Goal: Task Accomplishment & Management: Use online tool/utility

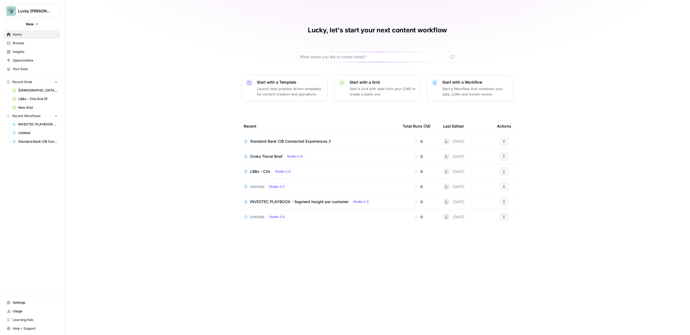
click at [18, 44] on span "Browse" at bounding box center [35, 43] width 45 height 5
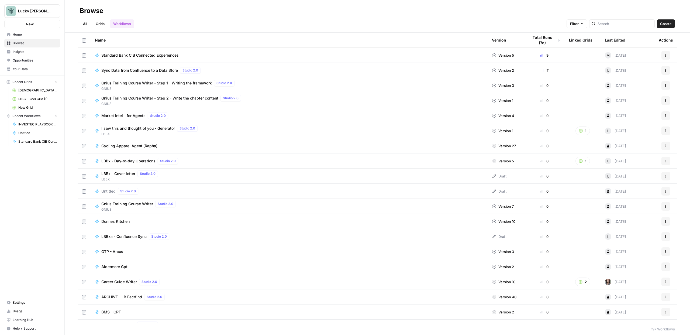
click at [87, 25] on link "All" at bounding box center [85, 23] width 11 height 9
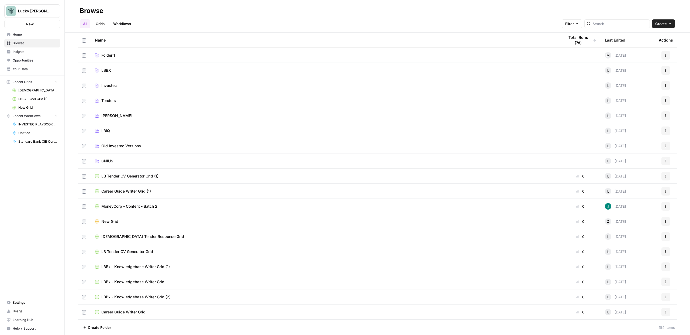
click at [105, 28] on link "Grids" at bounding box center [99, 23] width 15 height 9
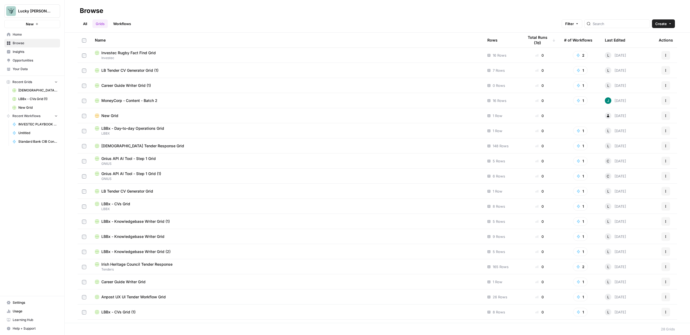
click at [118, 26] on link "Workflows" at bounding box center [122, 23] width 24 height 9
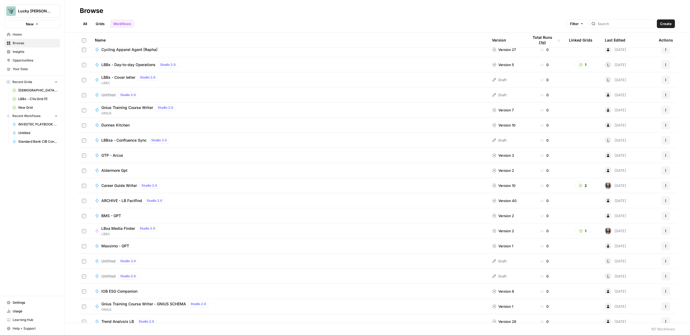
scroll to position [94, 0]
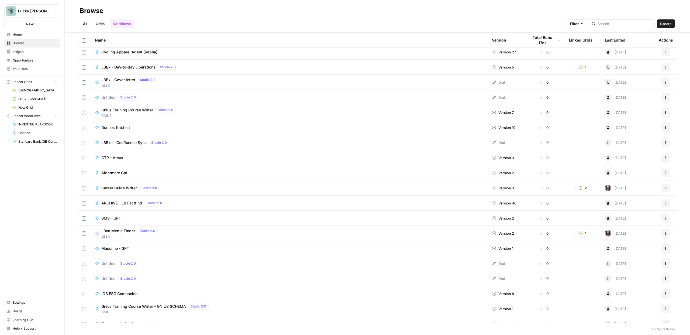
click at [119, 127] on span "Dunnes Kitchen" at bounding box center [115, 127] width 28 height 5
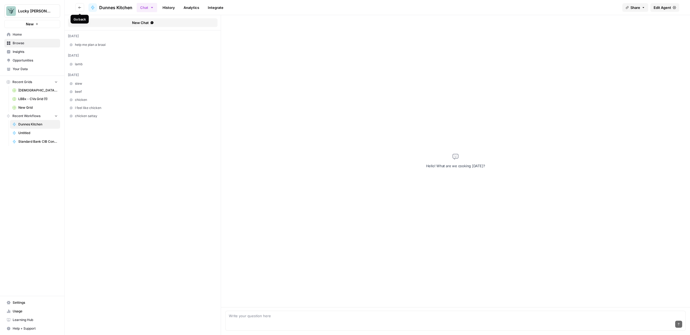
click at [81, 7] on icon "button" at bounding box center [79, 7] width 3 height 3
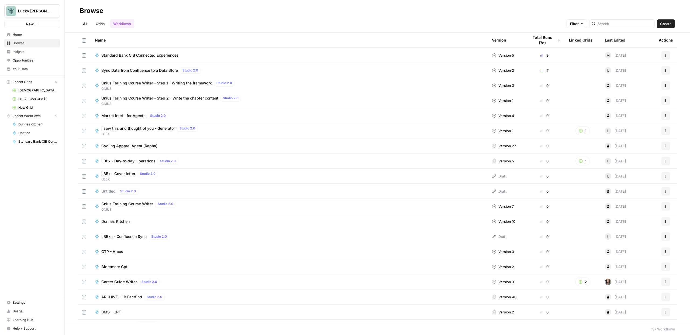
click at [142, 86] on span "GNIUS" at bounding box center [168, 88] width 135 height 5
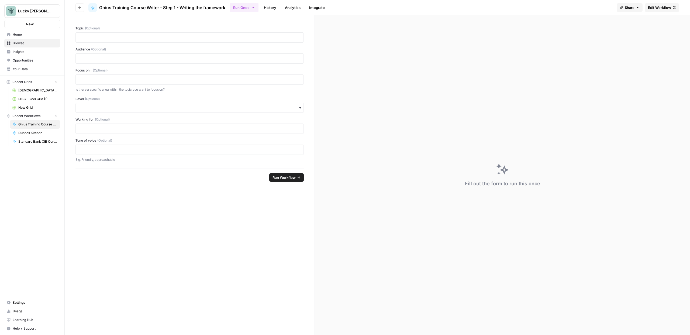
click at [465, 8] on span "Edit Workflow" at bounding box center [659, 7] width 23 height 5
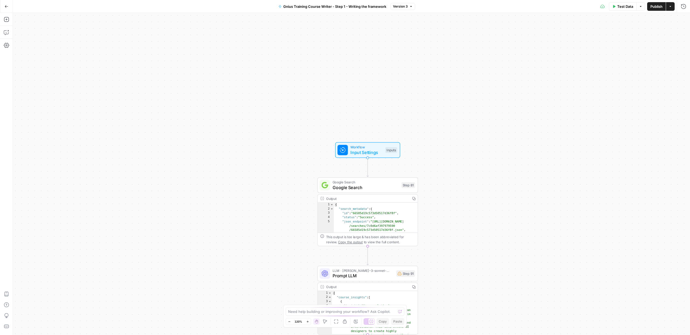
drag, startPoint x: 455, startPoint y: 78, endPoint x: 456, endPoint y: 226, distance: 147.9
click at [456, 226] on div "Workflow Input Settings Inputs Google Search Google Search Step 81 Output Copy …" at bounding box center [351, 174] width 677 height 322
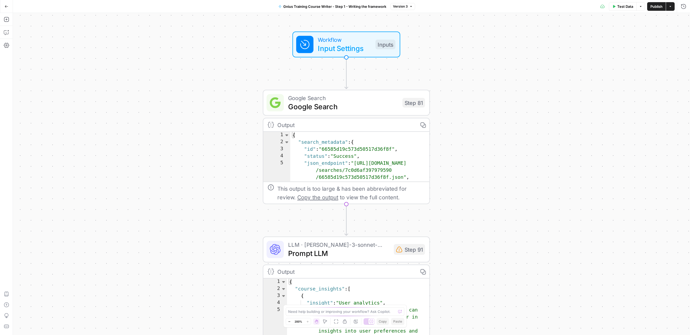
drag, startPoint x: 448, startPoint y: 173, endPoint x: 459, endPoint y: 91, distance: 82.6
click at [459, 91] on div "Workflow Input Settings Inputs Google Search Google Search Step 81 Output Copy …" at bounding box center [351, 174] width 677 height 322
click at [351, 43] on span "Input Settings" at bounding box center [344, 48] width 53 height 11
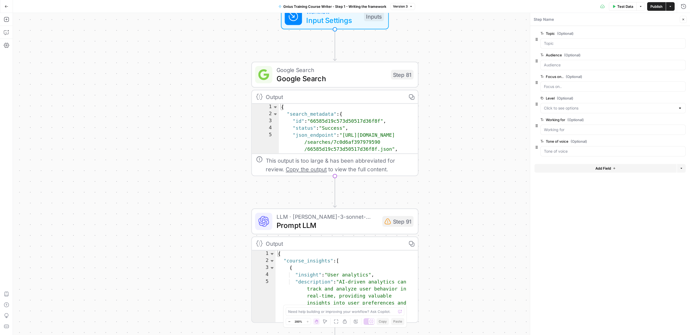
drag, startPoint x: 479, startPoint y: 149, endPoint x: 468, endPoint y: 121, distance: 30.1
click at [465, 121] on div "Workflow Input Settings Inputs Google Search Google Search Step 81 Output Copy …" at bounding box center [351, 174] width 677 height 322
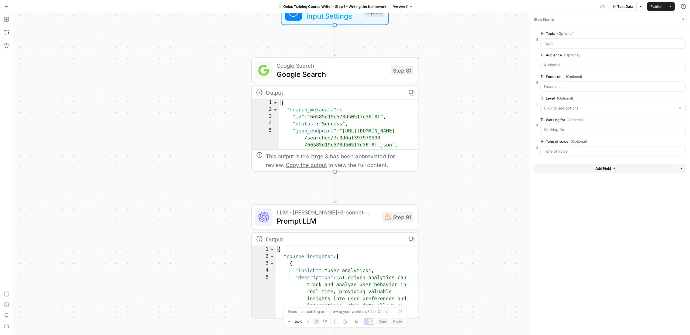
scroll to position [1, 0]
click at [349, 78] on span "Google Search" at bounding box center [331, 74] width 110 height 11
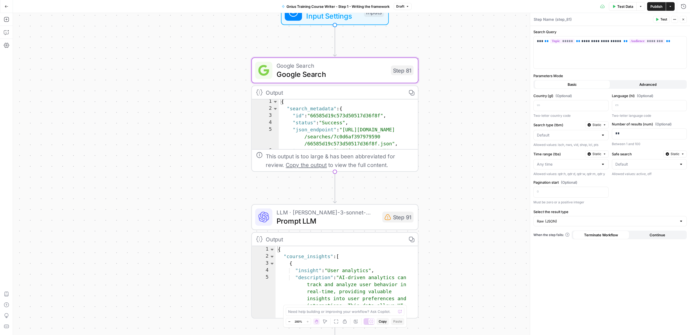
drag, startPoint x: 417, startPoint y: 161, endPoint x: 412, endPoint y: 112, distance: 49.2
click at [412, 112] on div "Output Copy 1 2 3 4 5 6 7 8 { "search_metadata" : { "id" : "66585d19c573d50517d…" at bounding box center [334, 128] width 167 height 86
click at [336, 235] on div "Output" at bounding box center [334, 239] width 136 height 9
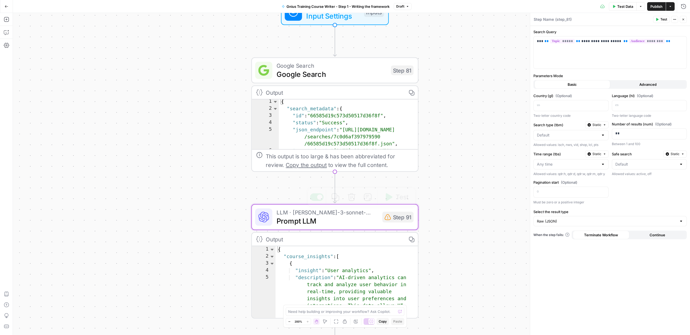
type textarea "*"
click at [356, 237] on div "{ "course_insights" : [ { "insight" : "User analytics" , "description" : "AI-dr…" at bounding box center [346, 328] width 143 height 164
click at [351, 211] on span "LLM · [PERSON_NAME]-3-sonnet-20240229" at bounding box center [326, 212] width 101 height 9
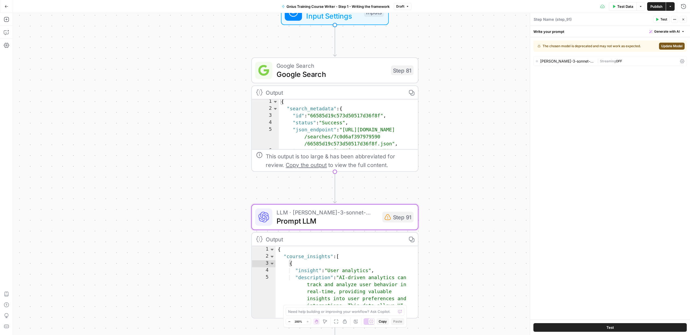
click at [465, 46] on span "Update Model" at bounding box center [671, 46] width 21 height 5
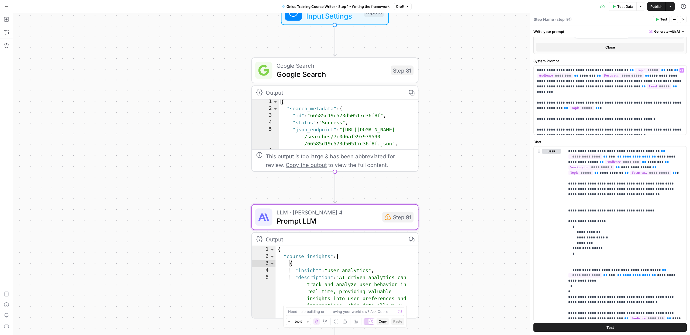
scroll to position [179, 0]
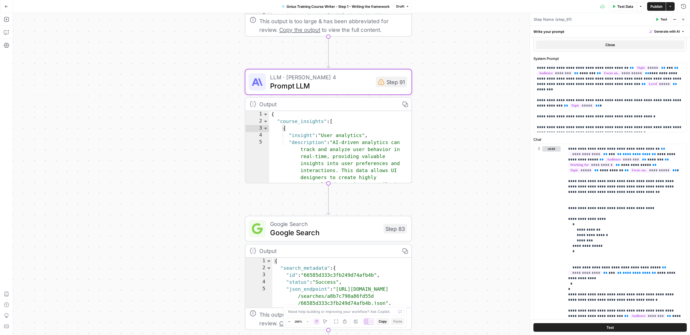
drag, startPoint x: 444, startPoint y: 220, endPoint x: 438, endPoint y: 85, distance: 135.1
click at [438, 85] on div "Workflow Input Settings Inputs Google Search Google Search Step 81 Output Copy …" at bounding box center [351, 174] width 677 height 322
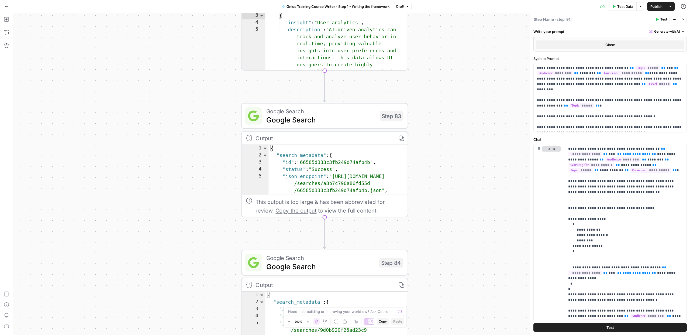
drag, startPoint x: 441, startPoint y: 195, endPoint x: 437, endPoint y: 85, distance: 110.3
click at [438, 83] on div "Workflow Input Settings Inputs Google Search Google Search Step 81 Output Copy …" at bounding box center [351, 174] width 677 height 322
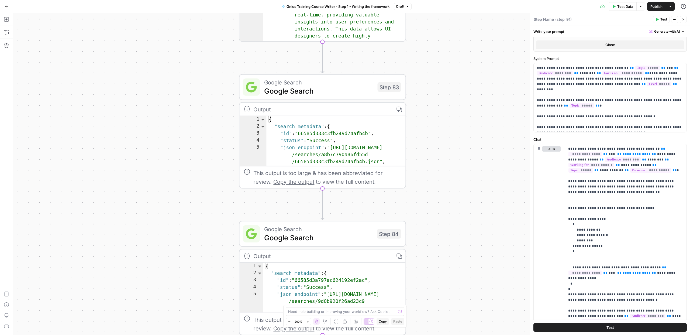
drag, startPoint x: 428, startPoint y: 181, endPoint x: 423, endPoint y: 147, distance: 34.2
click at [423, 147] on div "Workflow Input Settings Inputs Google Search Google Search Step 81 Output Copy …" at bounding box center [351, 174] width 677 height 322
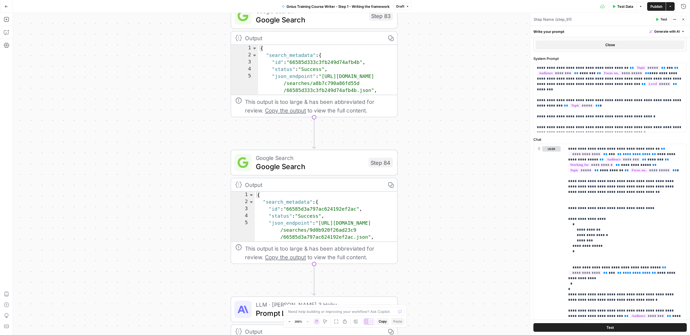
drag, startPoint x: 435, startPoint y: 194, endPoint x: 429, endPoint y: 127, distance: 67.3
click at [424, 111] on div "Workflow Input Settings Inputs Google Search Google Search Step 81 Output Copy …" at bounding box center [351, 174] width 677 height 322
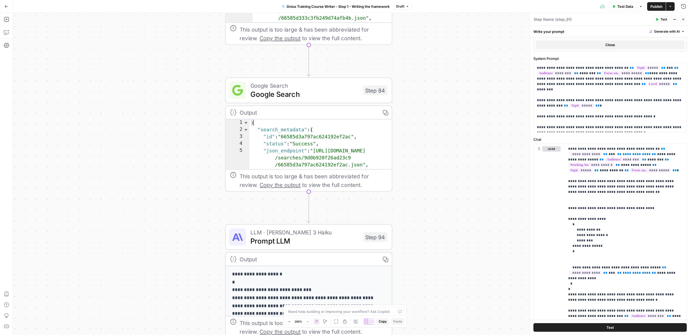
drag, startPoint x: 439, startPoint y: 197, endPoint x: 439, endPoint y: 142, distance: 55.0
click at [439, 142] on div "Workflow Input Settings Inputs Google Search Google Search Step 81 Output Copy …" at bounding box center [351, 174] width 677 height 322
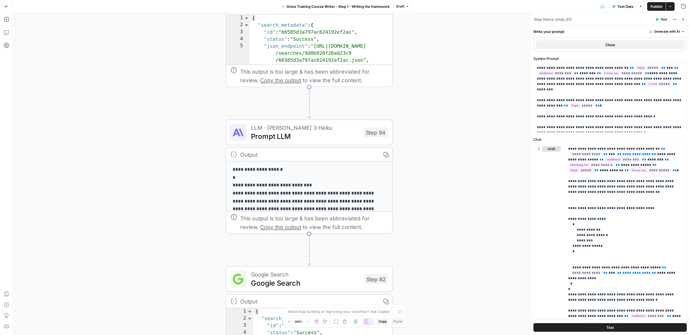
drag, startPoint x: 440, startPoint y: 222, endPoint x: 441, endPoint y: 127, distance: 95.4
click at [441, 127] on div "Workflow Input Settings Inputs Google Search Google Search Step 81 Output Copy …" at bounding box center [351, 174] width 677 height 322
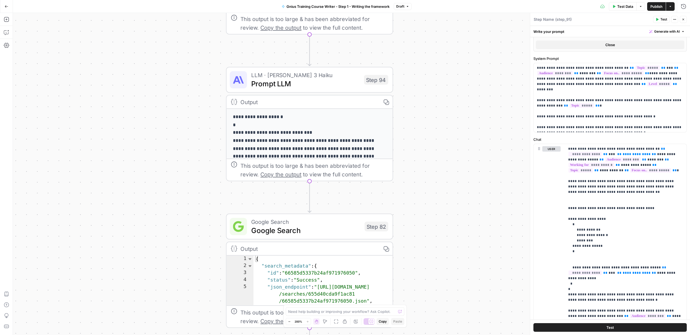
drag, startPoint x: 438, startPoint y: 169, endPoint x: 439, endPoint y: 90, distance: 79.2
click at [439, 89] on div "Workflow Input Settings Inputs Google Search Google Search Step 81 Output Copy …" at bounding box center [351, 174] width 677 height 322
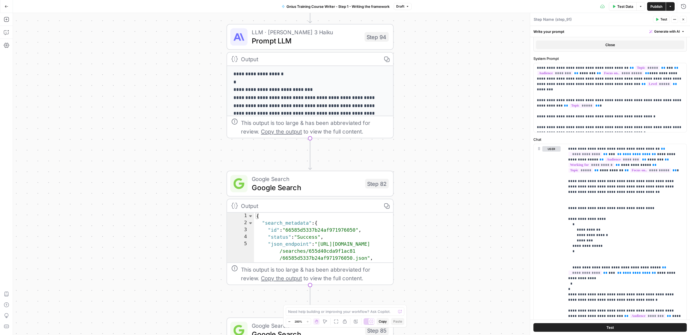
drag, startPoint x: 433, startPoint y: 188, endPoint x: 430, endPoint y: 118, distance: 69.8
click at [430, 118] on div "Workflow Input Settings Inputs Google Search Google Search Step 81 Output Copy …" at bounding box center [351, 174] width 677 height 322
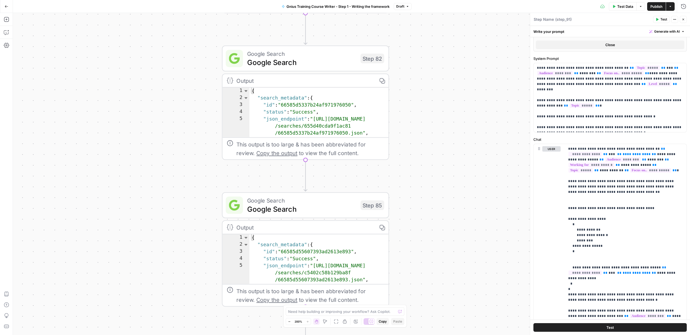
drag, startPoint x: 433, startPoint y: 222, endPoint x: 430, endPoint y: 109, distance: 112.4
click at [430, 109] on div "Workflow Input Settings Inputs Google Search Google Search Step 81 Output Copy …" at bounding box center [351, 174] width 677 height 322
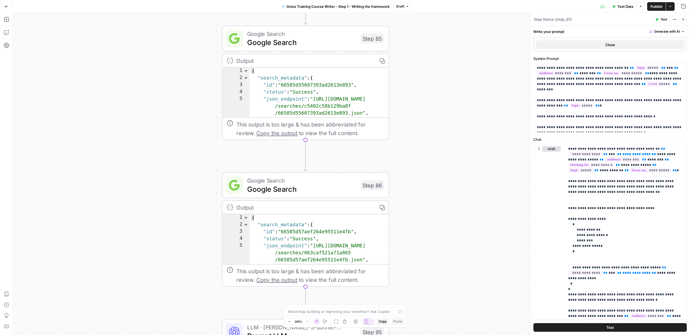
drag, startPoint x: 430, startPoint y: 235, endPoint x: 427, endPoint y: 180, distance: 54.8
click at [432, 119] on div "Workflow Input Settings Inputs Google Search Google Search Step 81 Output Copy …" at bounding box center [351, 174] width 677 height 322
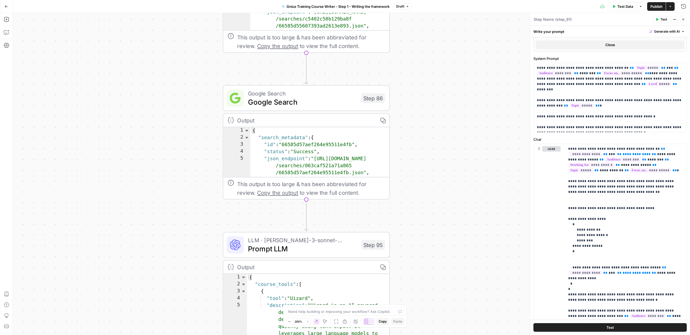
drag, startPoint x: 421, startPoint y: 247, endPoint x: 425, endPoint y: 107, distance: 139.3
click at [425, 104] on div "Workflow Input Settings Inputs Google Search Google Search Step 81 Output Copy …" at bounding box center [351, 174] width 677 height 322
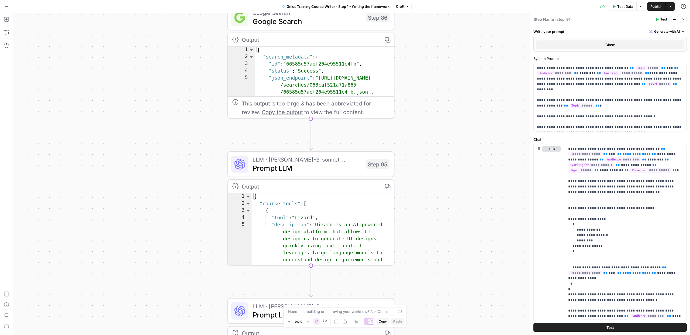
drag, startPoint x: 428, startPoint y: 187, endPoint x: 427, endPoint y: 79, distance: 107.2
click at [427, 79] on div "Workflow Input Settings Inputs Google Search Google Search Step 81 Output Copy …" at bounding box center [351, 174] width 677 height 322
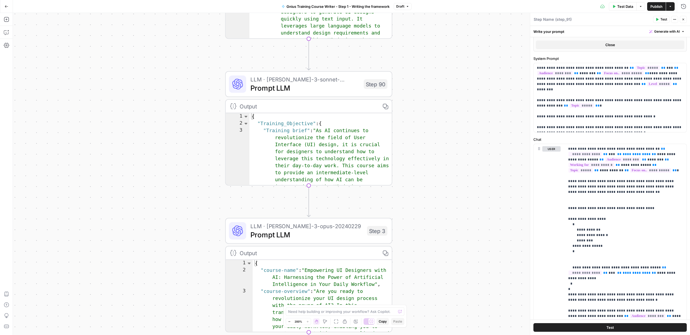
drag, startPoint x: 425, startPoint y: 152, endPoint x: 424, endPoint y: 90, distance: 62.2
click at [424, 90] on div "Workflow Input Settings Inputs Google Search Google Search Step 81 Output Copy …" at bounding box center [351, 174] width 677 height 322
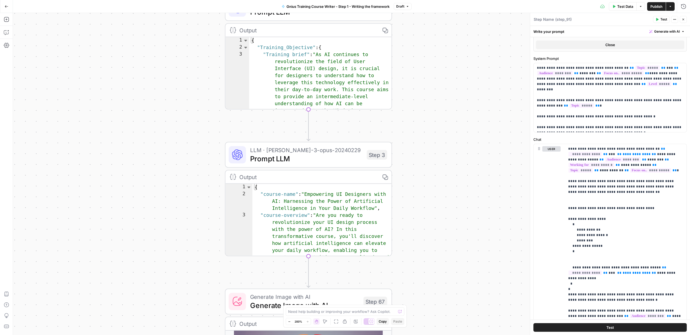
drag, startPoint x: 426, startPoint y: 218, endPoint x: 433, endPoint y: 75, distance: 142.9
click at [434, 72] on div "Workflow Input Settings Inputs Google Search Google Search Step 81 Output Copy …" at bounding box center [351, 174] width 677 height 322
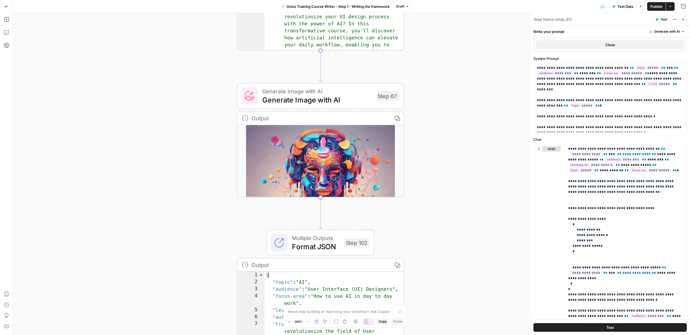
drag, startPoint x: 418, startPoint y: 245, endPoint x: 421, endPoint y: 116, distance: 128.8
click at [421, 115] on div "Workflow Input Settings Inputs Google Search Google Search Step 81 Output Copy …" at bounding box center [351, 174] width 677 height 322
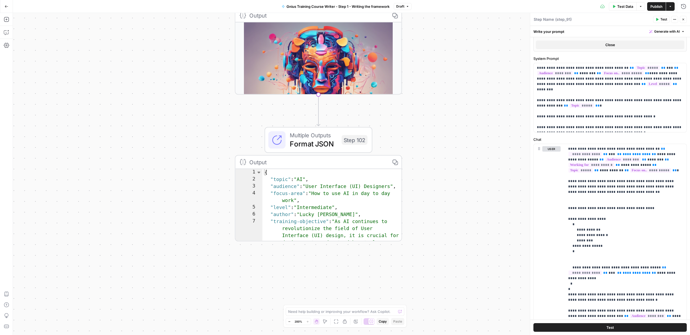
drag, startPoint x: 445, startPoint y: 215, endPoint x: 440, endPoint y: 156, distance: 58.9
click at [443, 121] on div "Workflow Input Settings Inputs Google Search Google Search Step 81 Output Copy …" at bounding box center [351, 174] width 677 height 322
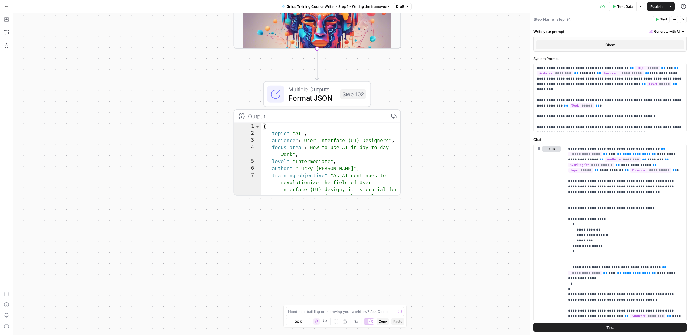
drag, startPoint x: 443, startPoint y: 215, endPoint x: 442, endPoint y: 175, distance: 41.0
click at [442, 175] on div "Workflow Input Settings Inputs Google Search Google Search Step 81 Output Copy …" at bounding box center [351, 174] width 677 height 322
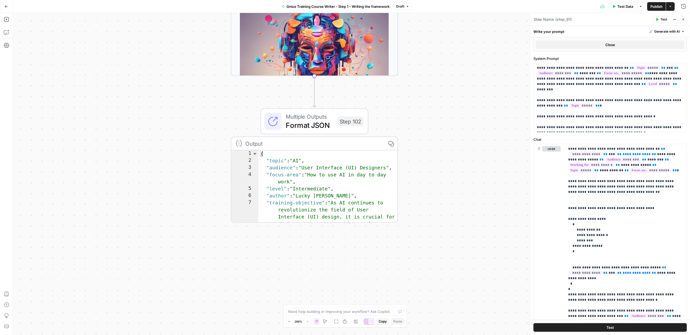
drag, startPoint x: 445, startPoint y: 138, endPoint x: 441, endPoint y: 199, distance: 61.0
click at [441, 197] on div "Workflow Input Settings Inputs Google Search Google Search Step 81 Output Copy …" at bounding box center [351, 174] width 677 height 322
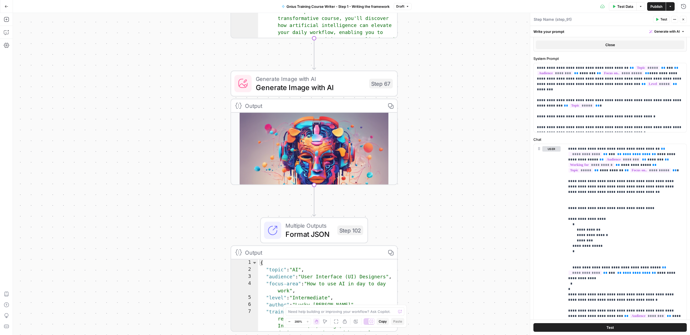
drag, startPoint x: 488, startPoint y: 103, endPoint x: 483, endPoint y: 166, distance: 63.7
click at [465, 201] on div "Workflow Input Settings Inputs Google Search Google Search Step 81 Output Copy …" at bounding box center [351, 174] width 677 height 322
